Goal: Information Seeking & Learning: Check status

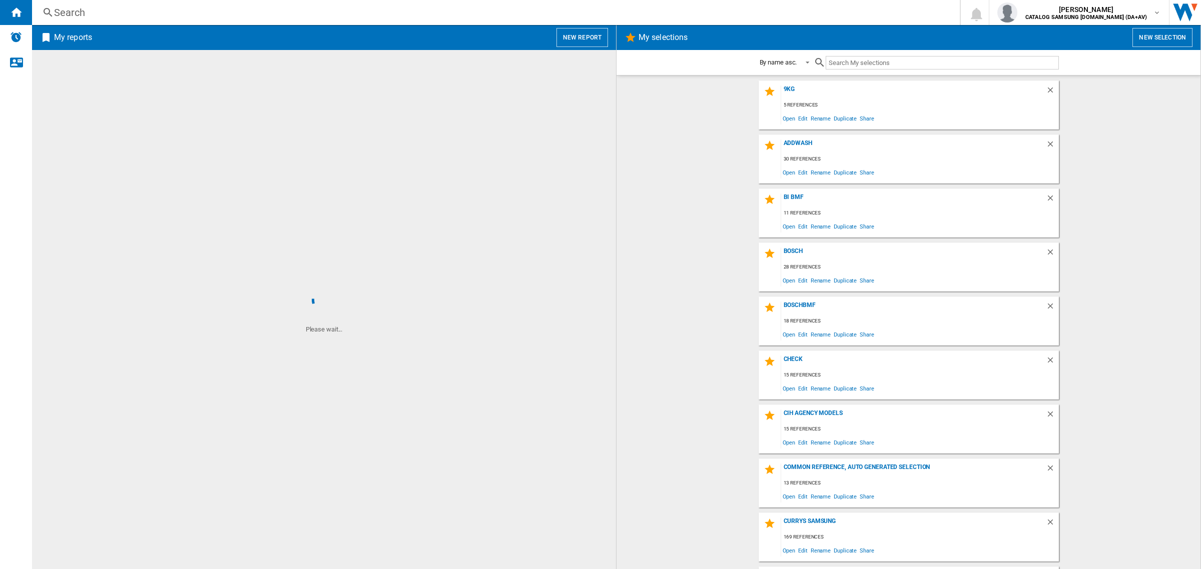
click at [219, 14] on div "Search" at bounding box center [494, 13] width 880 height 14
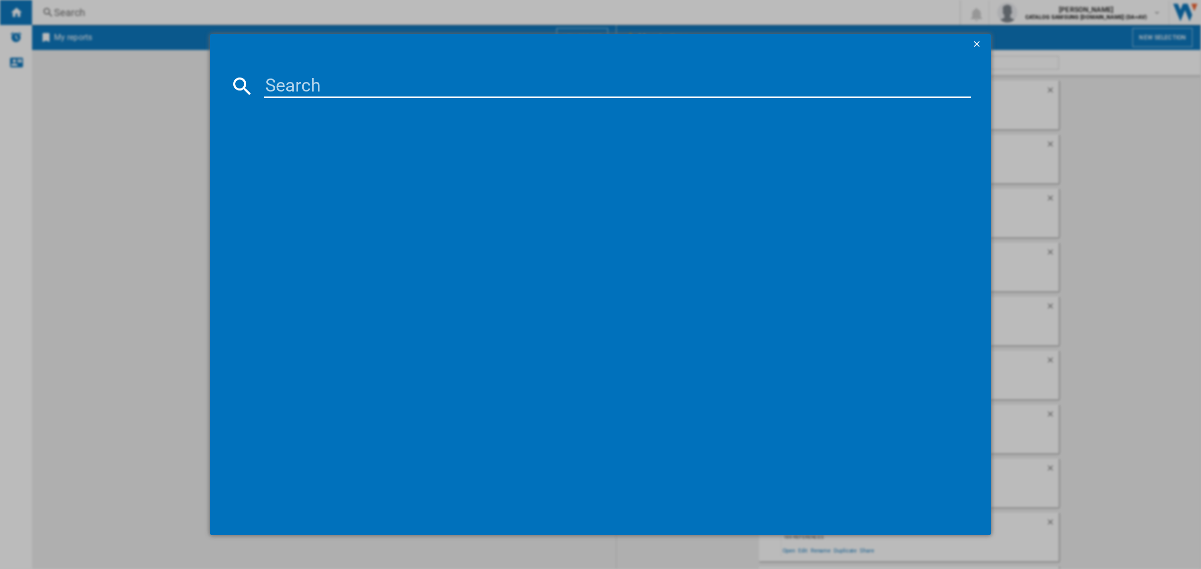
click at [327, 88] on input at bounding box center [617, 86] width 707 height 24
paste input "RB38C607AB1"
type input "RB38C607AB1"
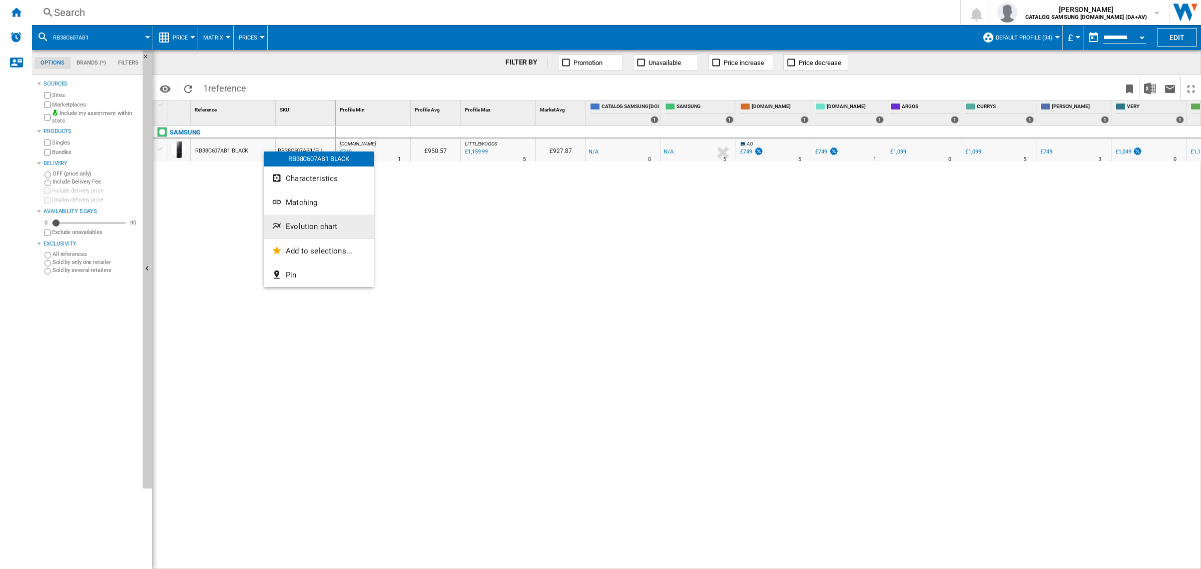
click at [306, 223] on span "Evolution chart" at bounding box center [312, 226] width 52 height 9
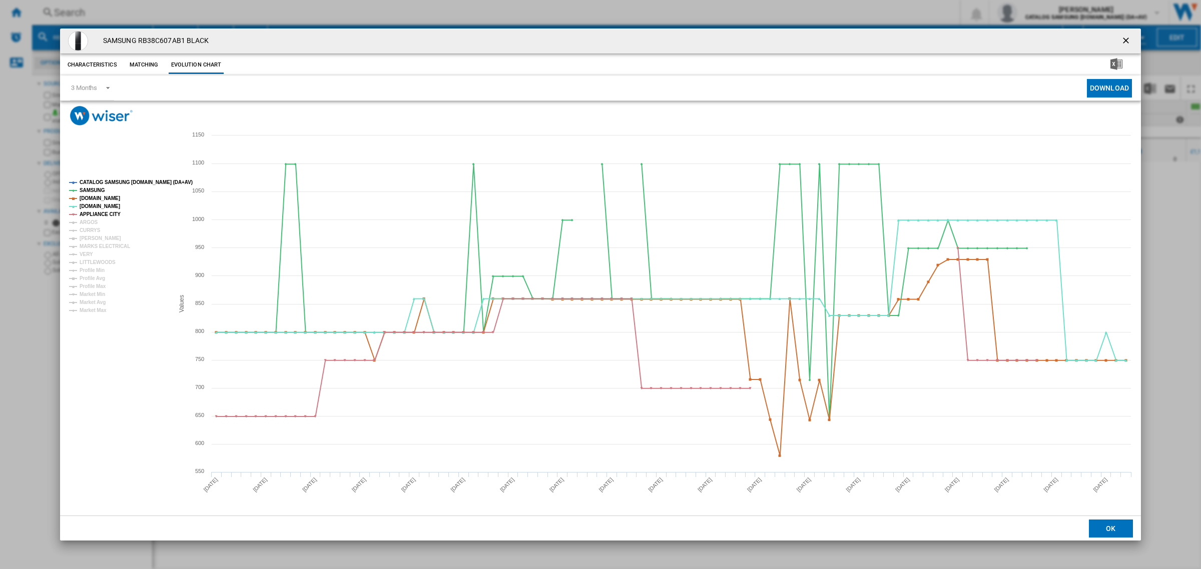
click at [116, 184] on tspan "CATALOG SAMSUNG [DOMAIN_NAME] (DA+AV)" at bounding box center [136, 183] width 113 height 6
click at [89, 224] on tspan "ARGOS" at bounding box center [89, 223] width 19 height 6
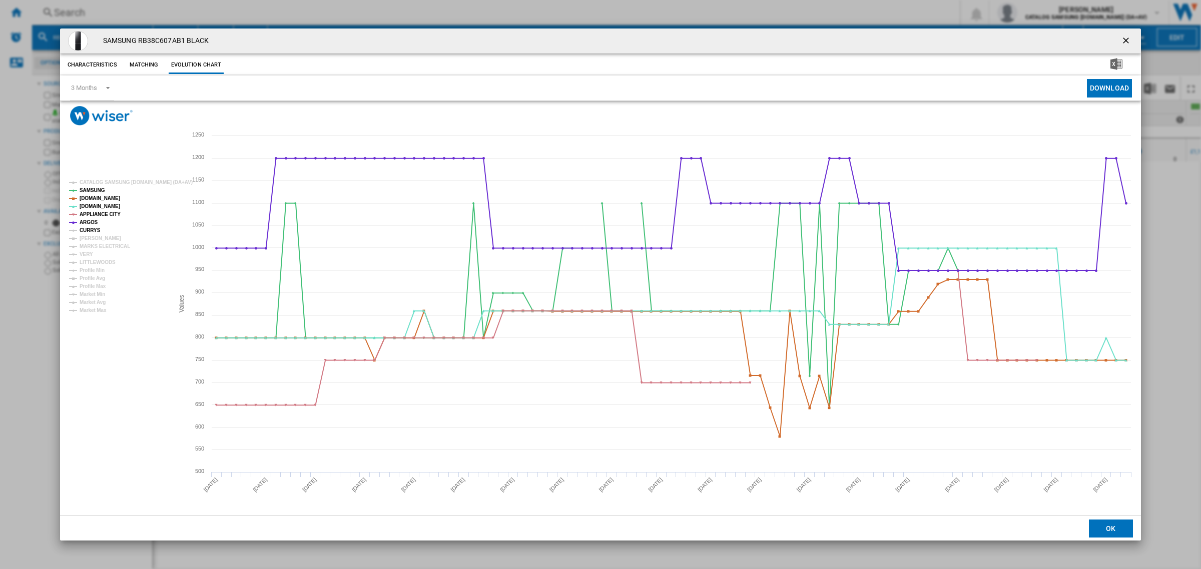
drag, startPoint x: 91, startPoint y: 231, endPoint x: 94, endPoint y: 238, distance: 8.3
click at [91, 231] on tspan "CURRYS" at bounding box center [90, 231] width 21 height 6
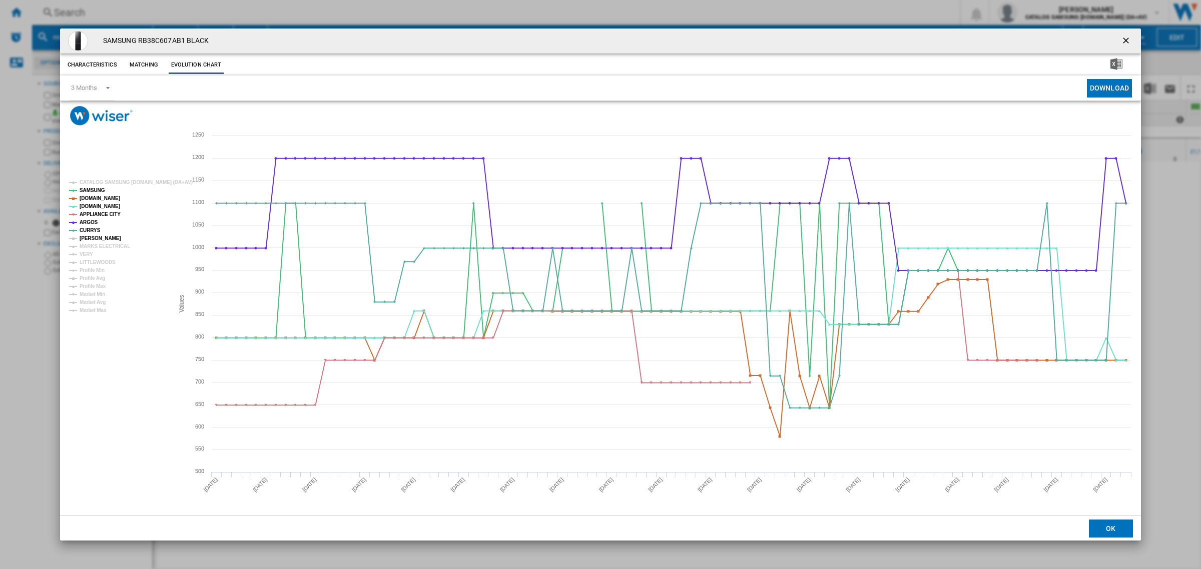
click at [95, 239] on tspan "[PERSON_NAME]" at bounding box center [101, 239] width 42 height 6
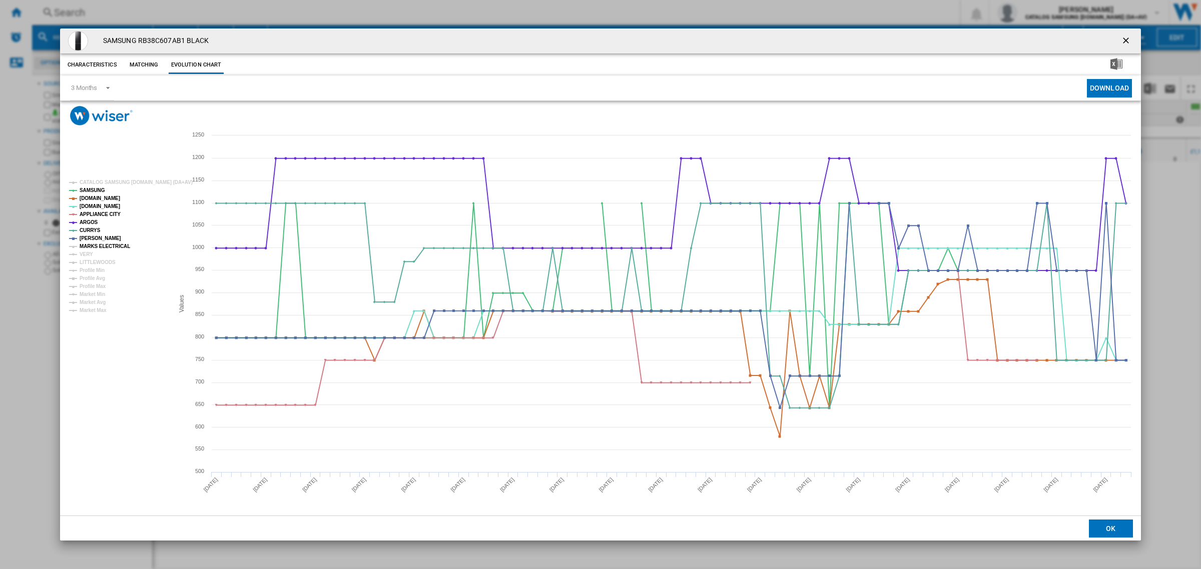
drag, startPoint x: 98, startPoint y: 245, endPoint x: 93, endPoint y: 252, distance: 8.2
click at [98, 246] on tspan "MARKS ELECTRICAL" at bounding box center [105, 247] width 51 height 6
drag, startPoint x: 88, startPoint y: 254, endPoint x: 92, endPoint y: 259, distance: 6.1
click at [89, 256] on tspan "VERY" at bounding box center [87, 255] width 14 height 6
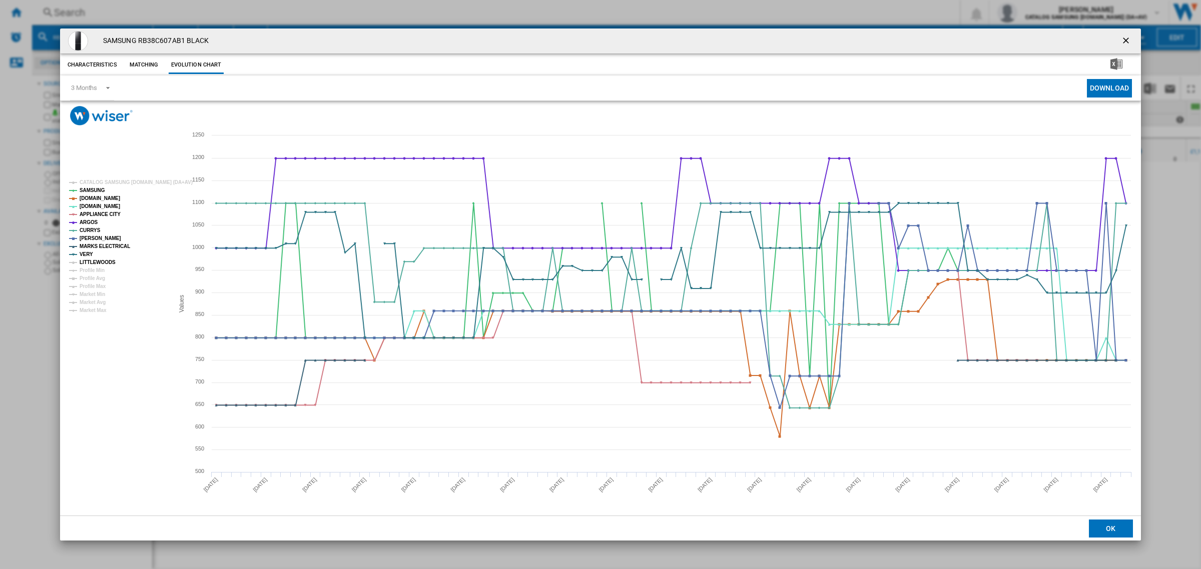
click at [94, 261] on tspan "LITTLEWOODS" at bounding box center [98, 263] width 36 height 6
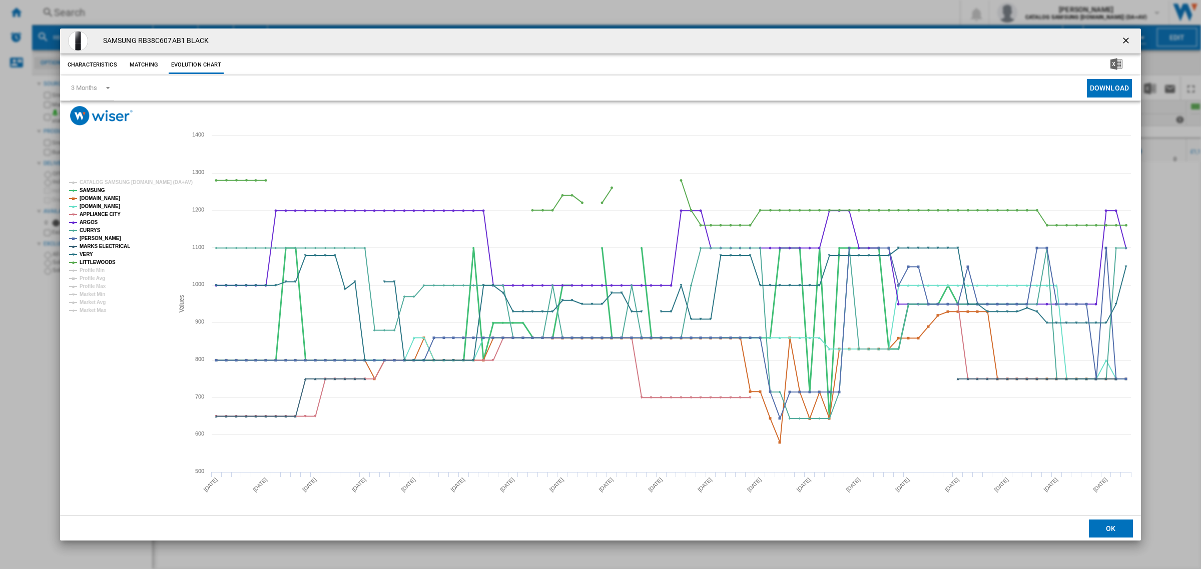
click at [91, 190] on tspan "SAMSUNG" at bounding box center [93, 191] width 26 height 6
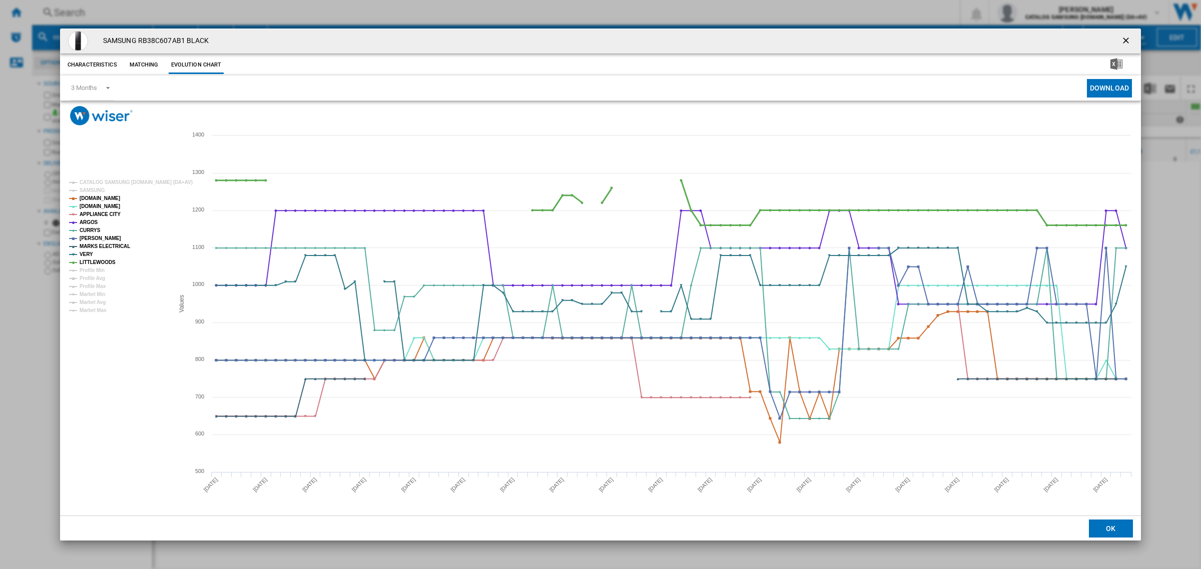
click at [101, 263] on tspan "LITTLEWOODS" at bounding box center [98, 263] width 36 height 6
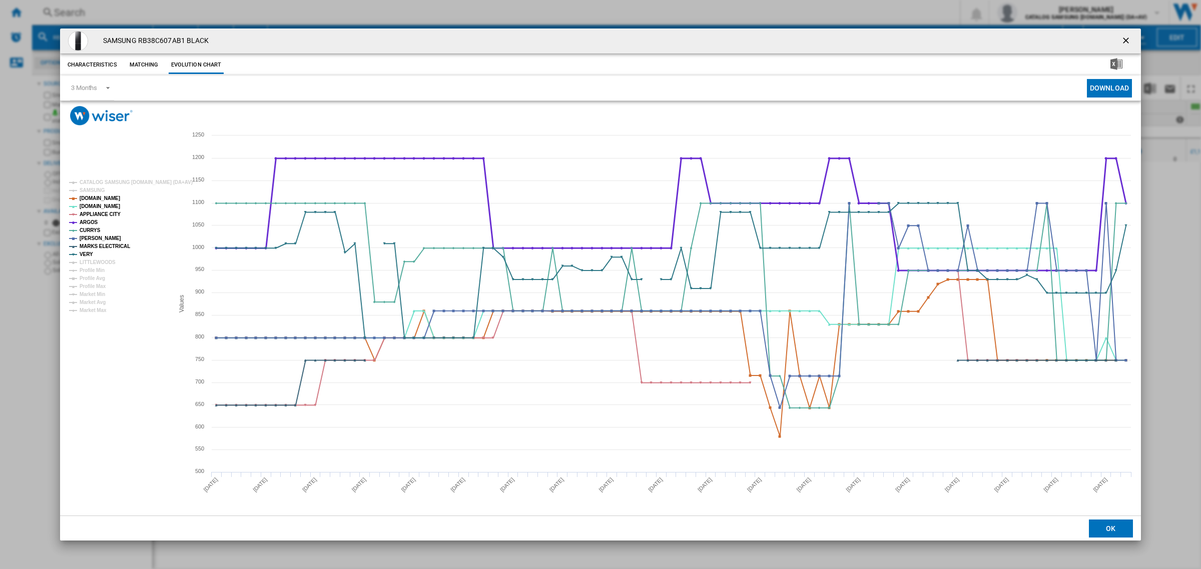
click at [89, 223] on tspan "ARGOS" at bounding box center [89, 223] width 19 height 6
